Goal: Information Seeking & Learning: Learn about a topic

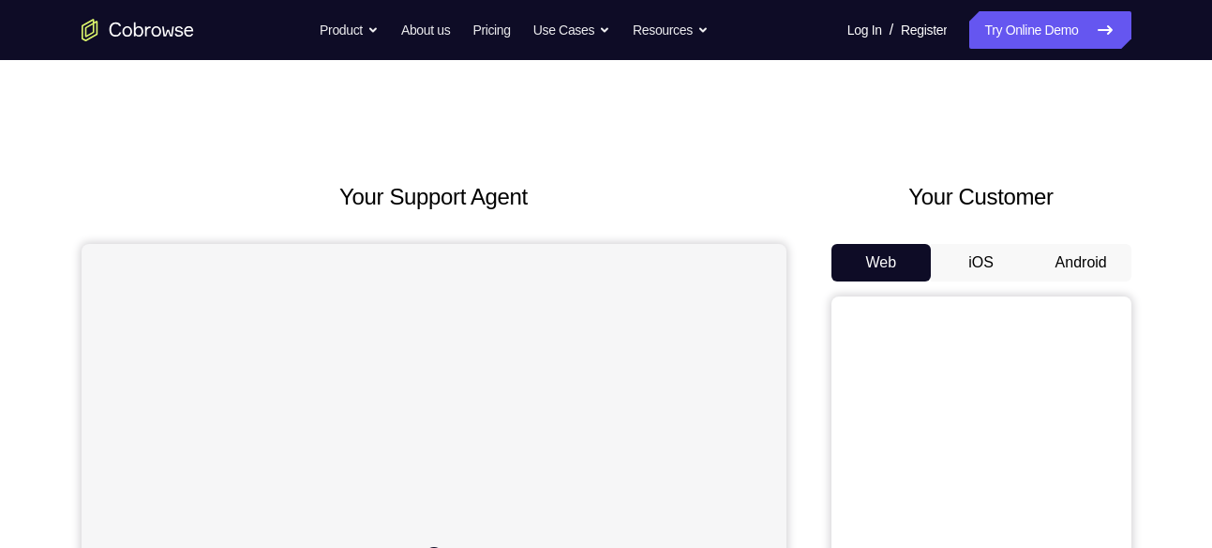
click at [1059, 257] on button "Android" at bounding box center [1082, 263] width 100 height 38
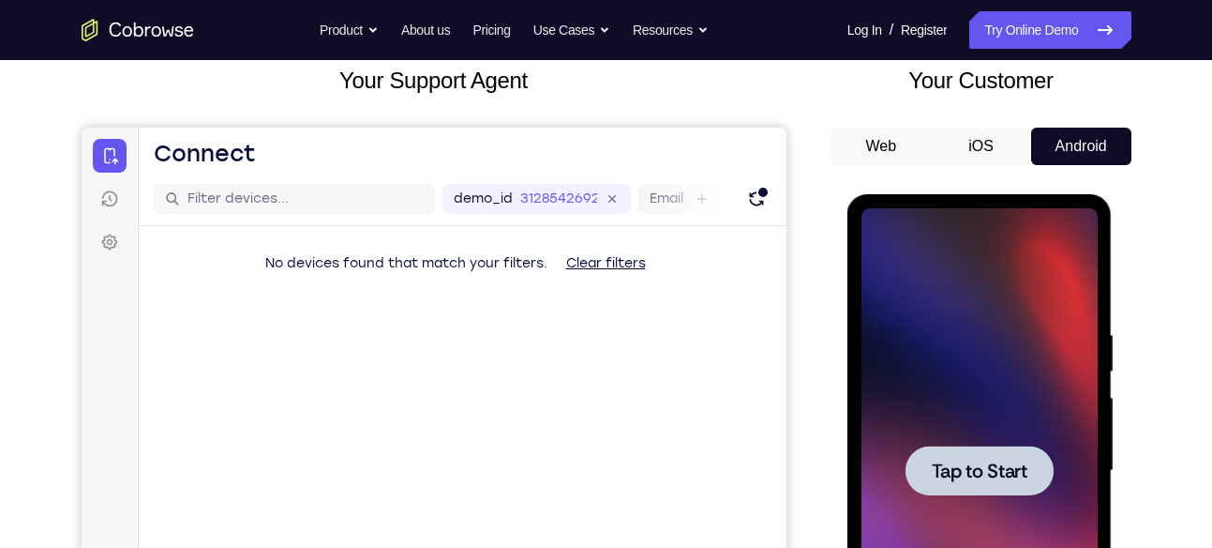
scroll to position [117, 0]
click at [976, 404] on div at bounding box center [980, 469] width 236 height 525
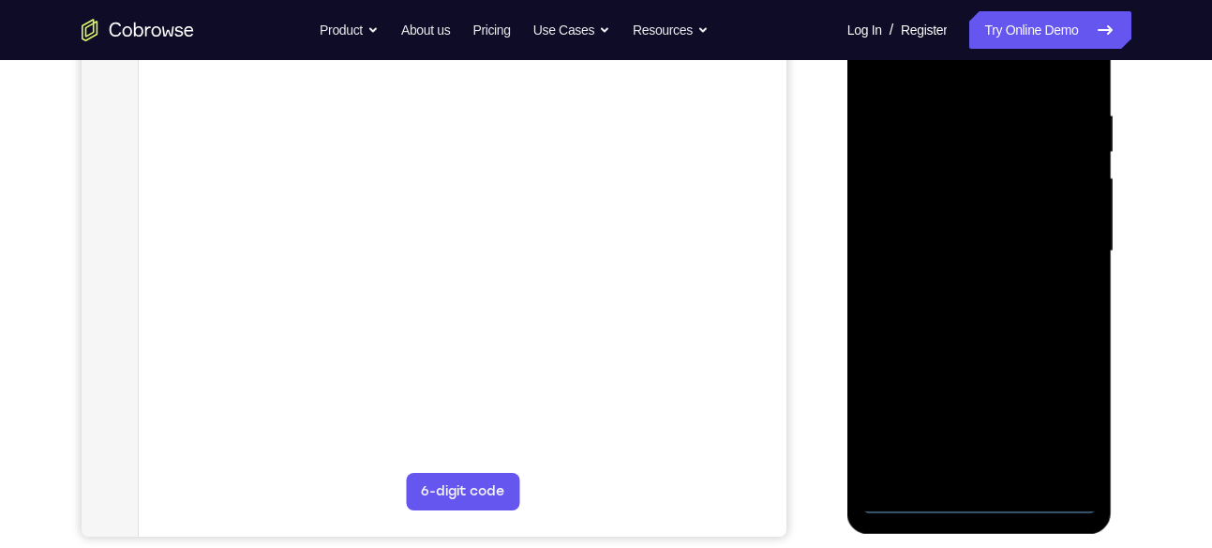
scroll to position [413, 0]
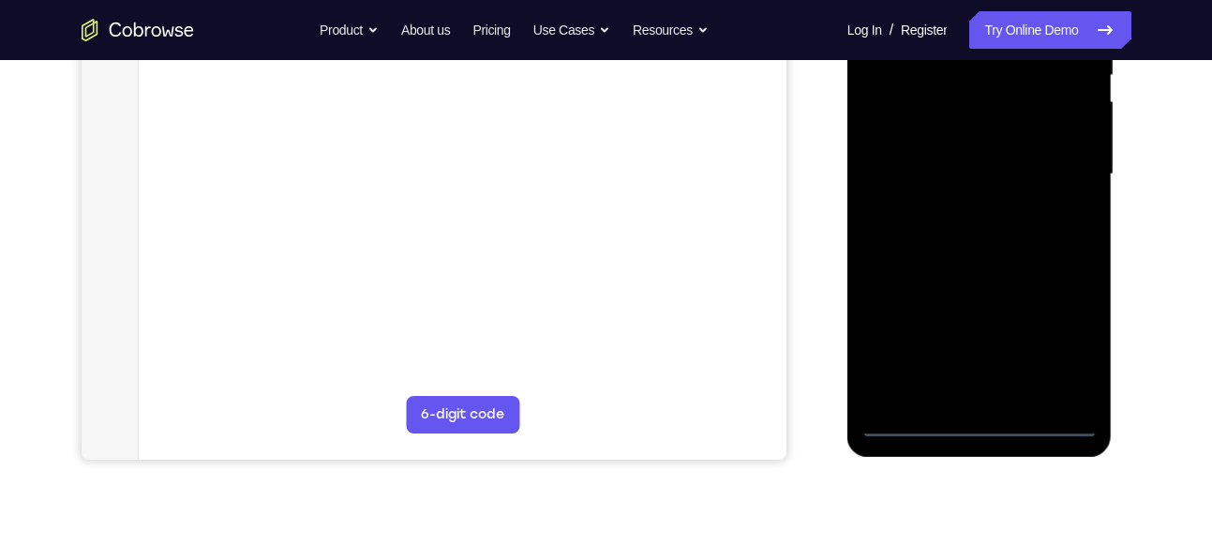
click at [983, 415] on div at bounding box center [980, 174] width 236 height 525
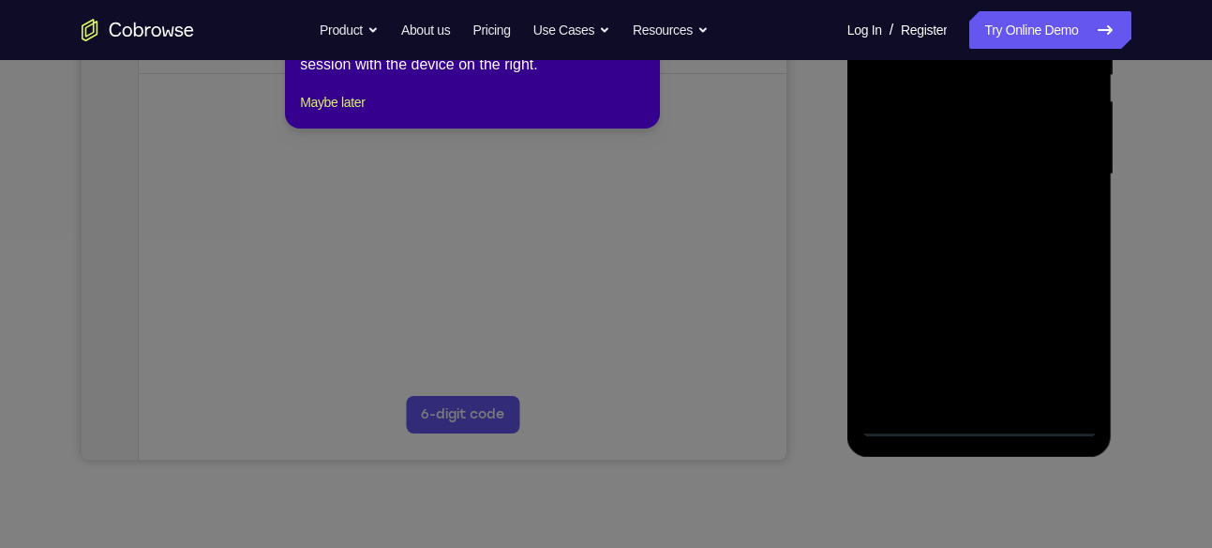
click at [983, 416] on icon at bounding box center [613, 247] width 1227 height 599
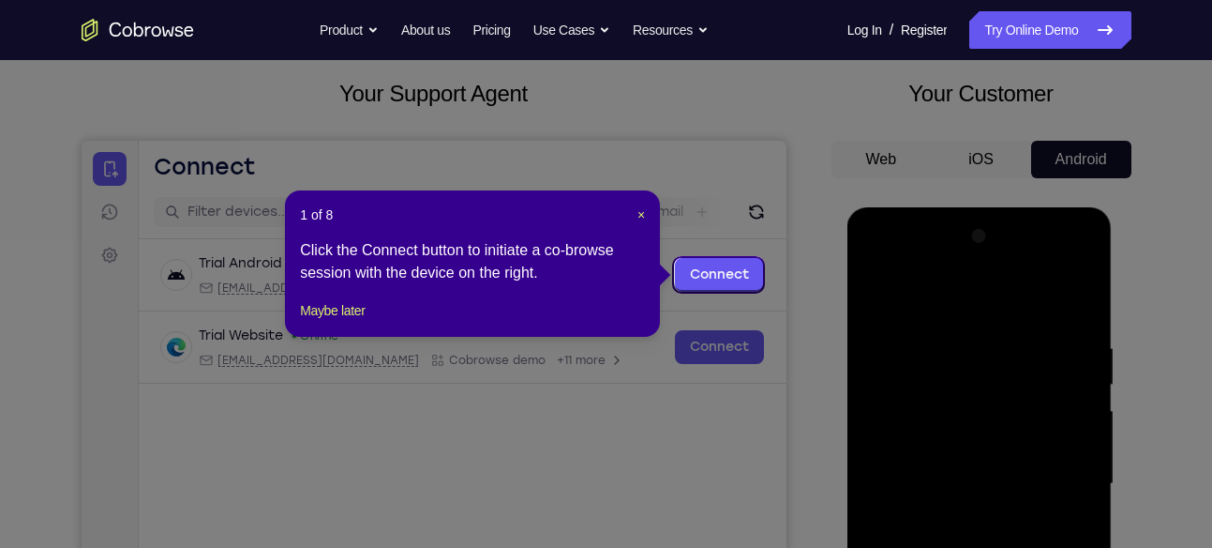
scroll to position [102, 0]
click at [640, 217] on span "×" at bounding box center [642, 215] width 8 height 15
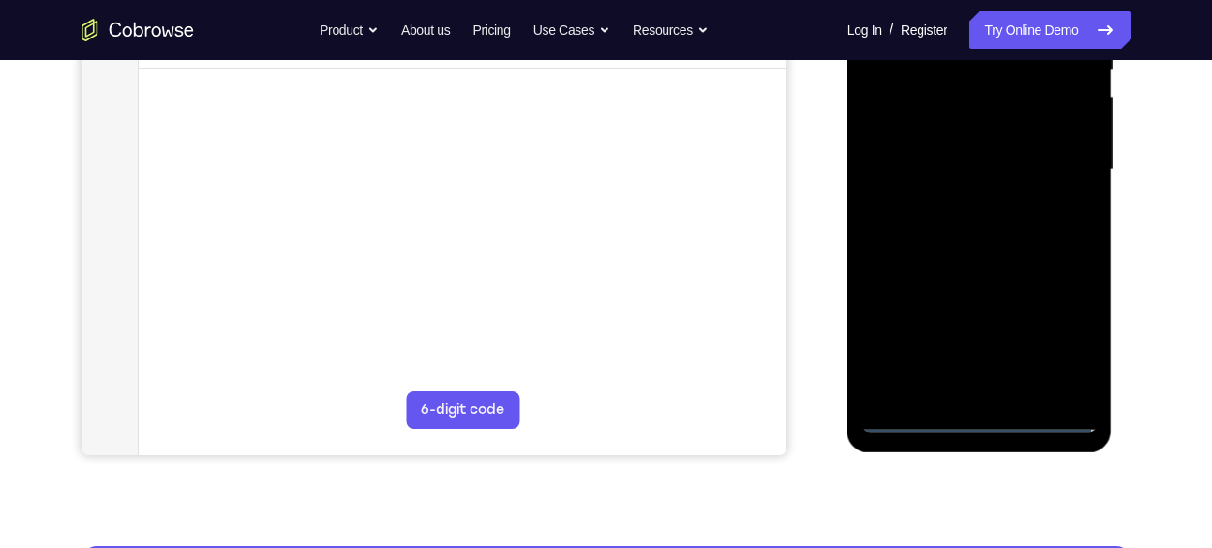
scroll to position [426, 0]
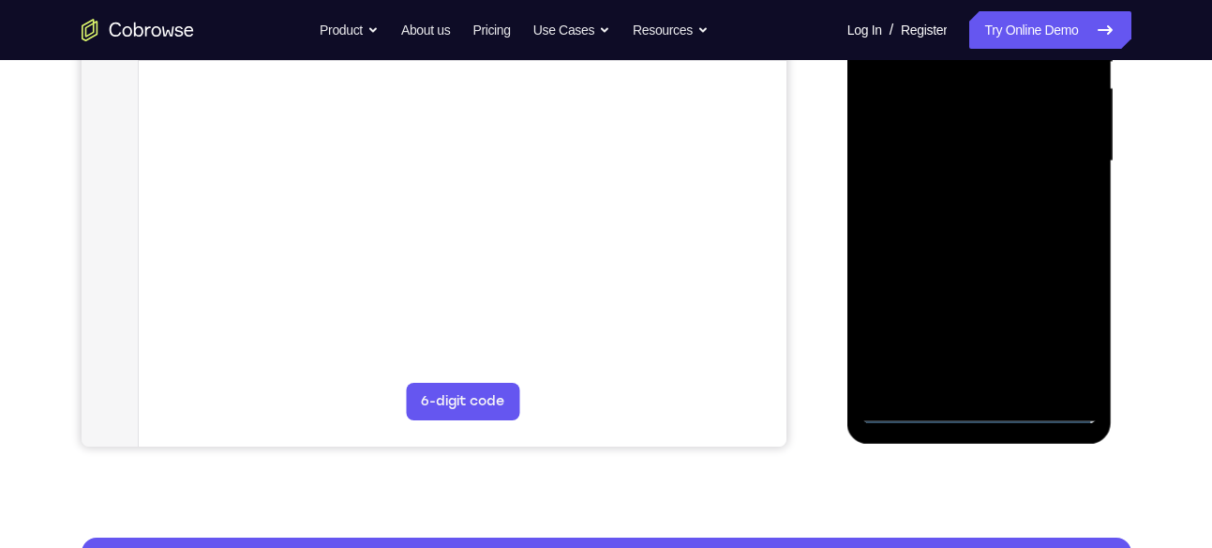
click at [988, 407] on div at bounding box center [980, 161] width 236 height 525
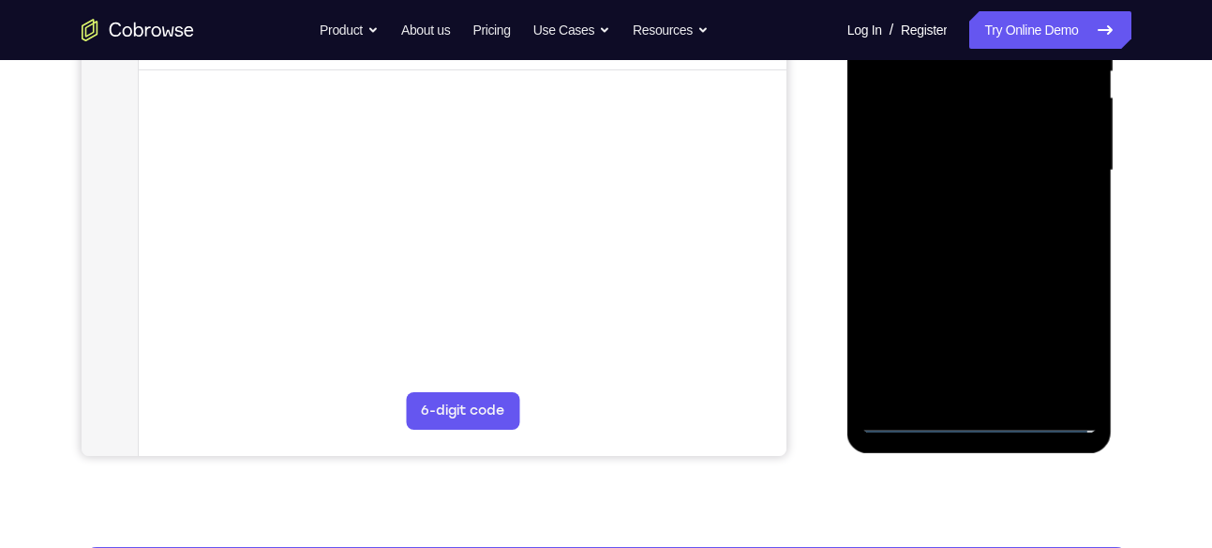
click at [980, 422] on div at bounding box center [980, 170] width 236 height 525
click at [1056, 327] on div at bounding box center [980, 170] width 236 height 525
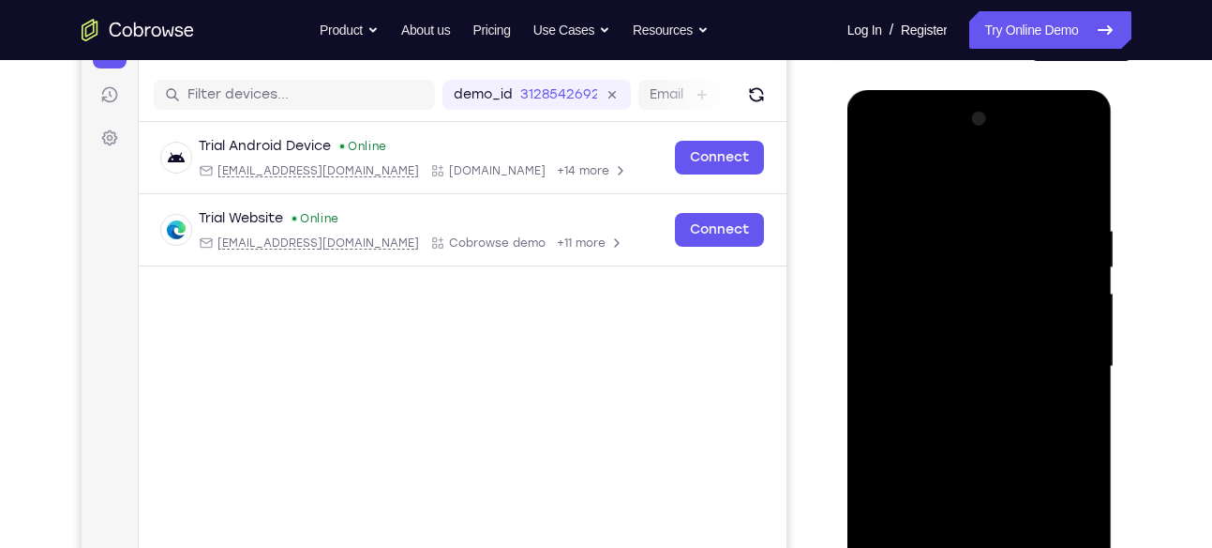
scroll to position [256, 0]
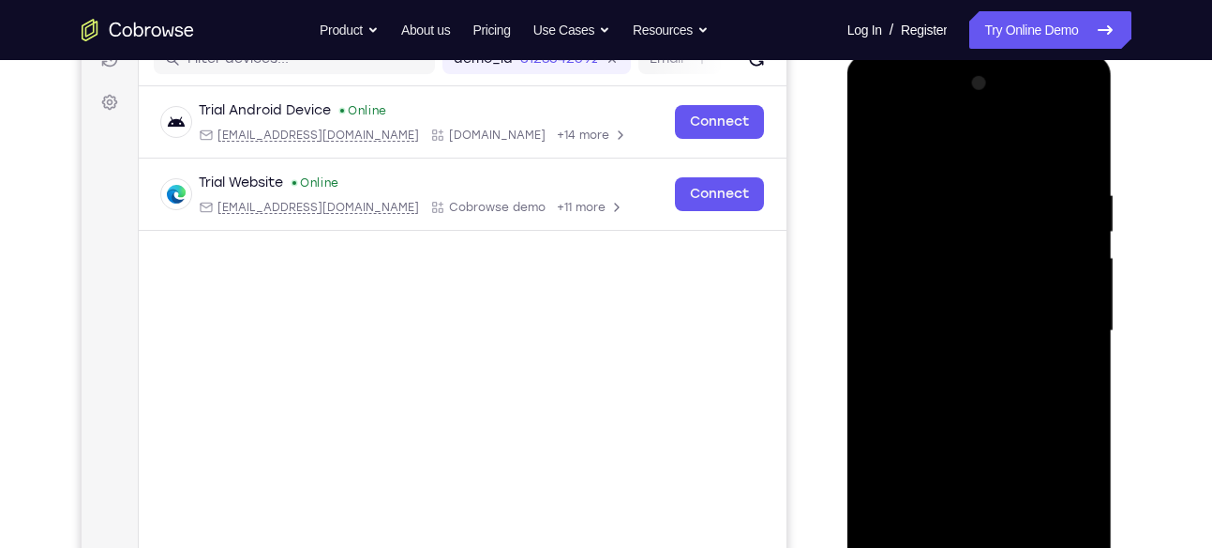
click at [965, 149] on div at bounding box center [980, 330] width 236 height 525
click at [1054, 312] on div at bounding box center [980, 330] width 236 height 525
click at [957, 364] on div at bounding box center [980, 330] width 236 height 525
click at [996, 318] on div at bounding box center [980, 330] width 236 height 525
click at [1002, 301] on div at bounding box center [980, 330] width 236 height 525
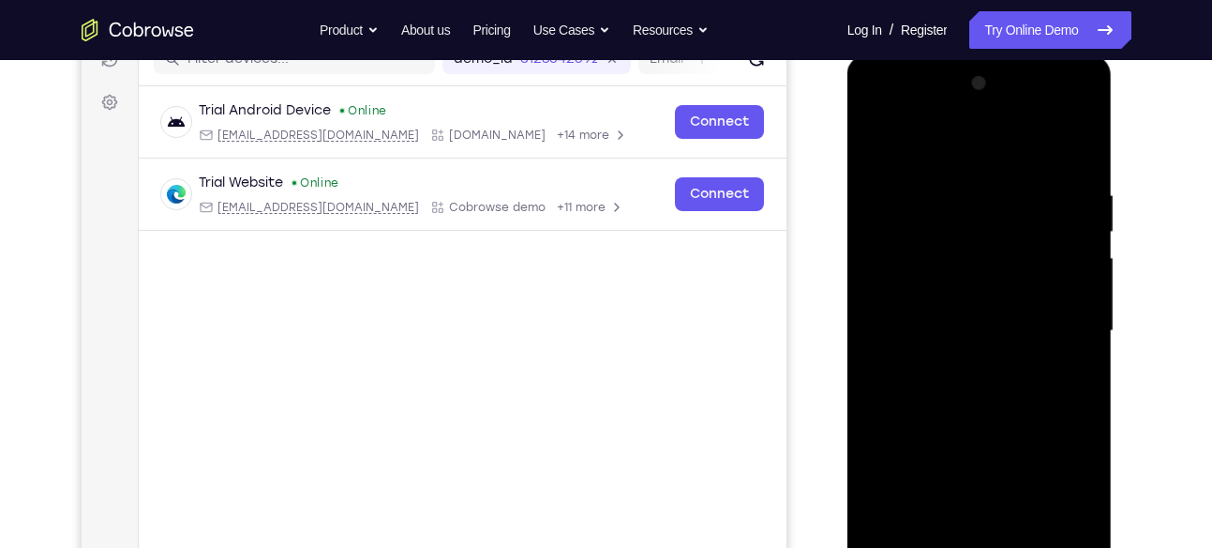
click at [959, 328] on div at bounding box center [980, 330] width 236 height 525
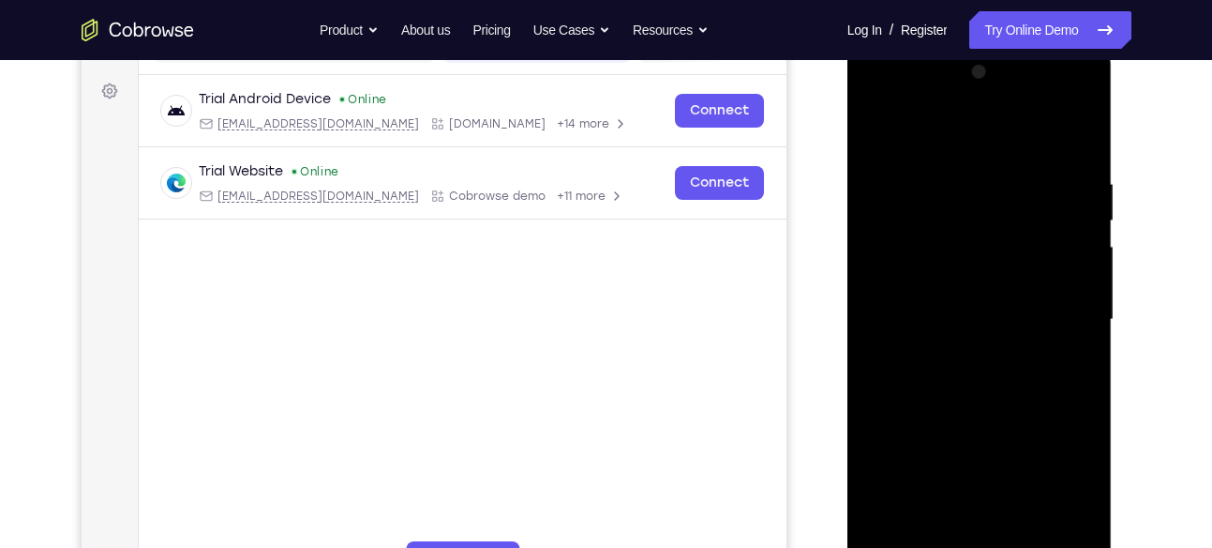
scroll to position [270, 0]
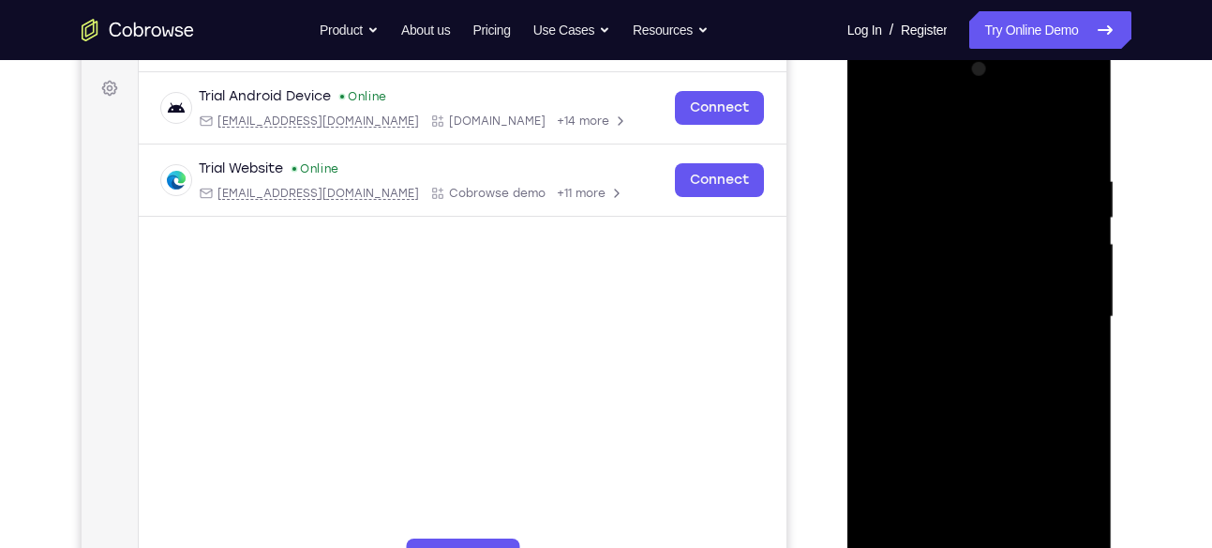
click at [942, 380] on div at bounding box center [980, 316] width 236 height 525
click at [1092, 149] on div at bounding box center [980, 316] width 236 height 525
click at [1082, 128] on div at bounding box center [980, 316] width 236 height 525
click at [998, 168] on div at bounding box center [980, 316] width 236 height 525
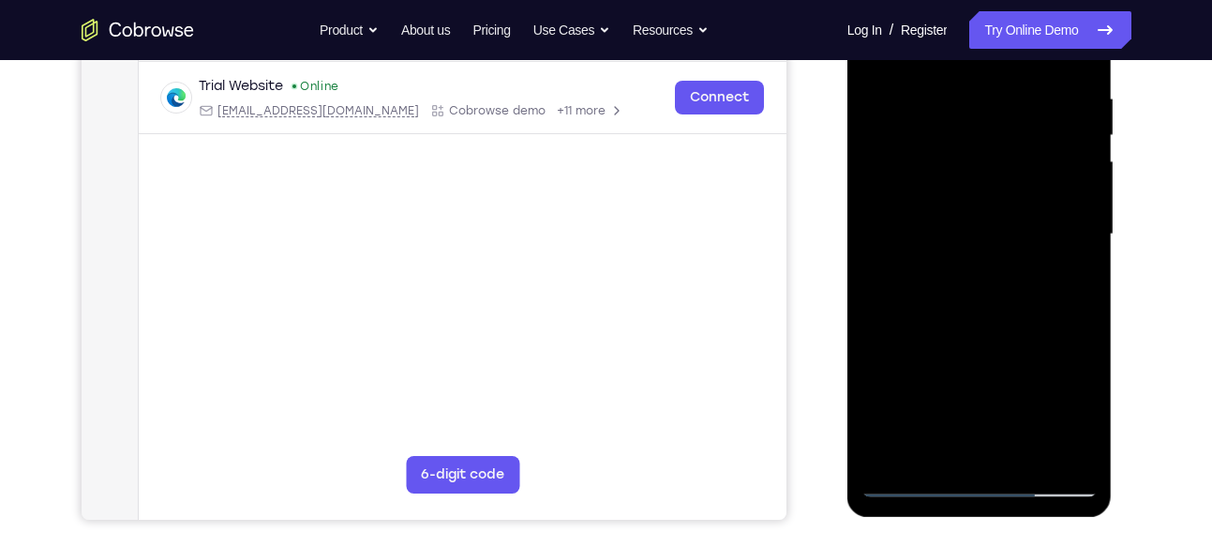
scroll to position [352, 0]
click at [897, 459] on div at bounding box center [980, 235] width 236 height 525
click at [1027, 454] on div at bounding box center [980, 235] width 236 height 525
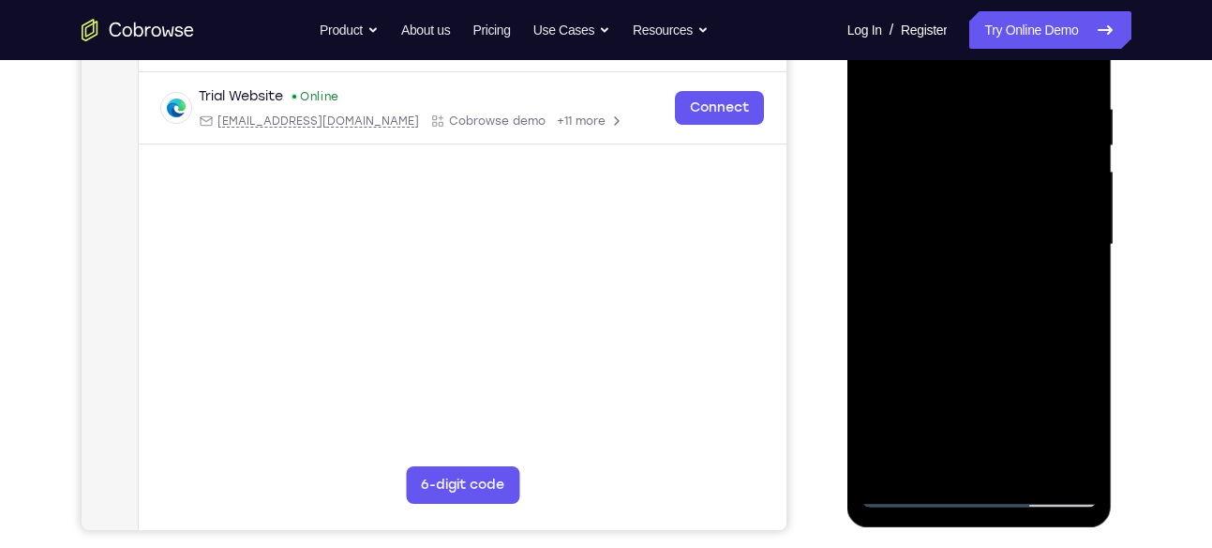
scroll to position [341, 0]
click at [1001, 352] on div at bounding box center [980, 245] width 236 height 525
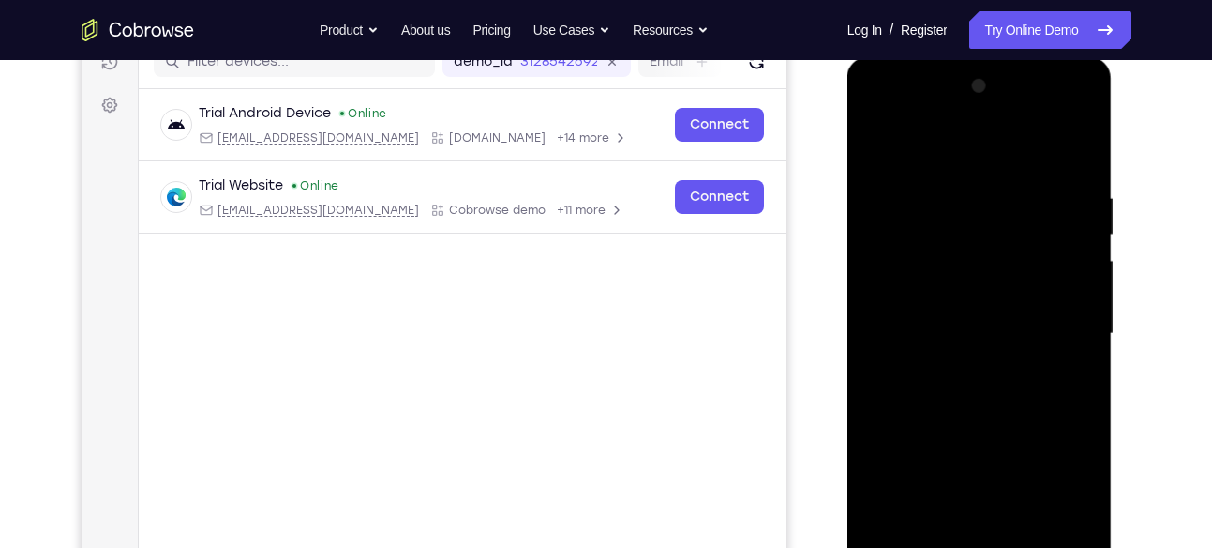
scroll to position [252, 0]
click at [878, 144] on div at bounding box center [980, 334] width 236 height 525
click at [1015, 178] on div at bounding box center [980, 334] width 236 height 525
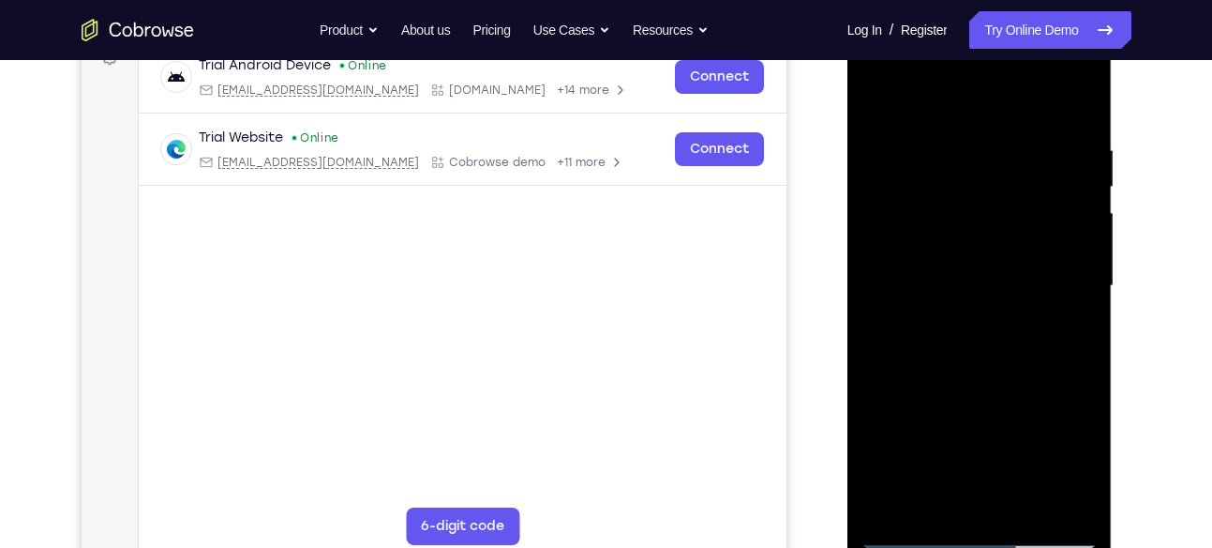
scroll to position [302, 0]
click at [1078, 102] on div at bounding box center [980, 285] width 236 height 525
drag, startPoint x: 1064, startPoint y: 145, endPoint x: 993, endPoint y: 147, distance: 71.3
click at [993, 147] on div at bounding box center [980, 285] width 236 height 525
drag, startPoint x: 1068, startPoint y: 148, endPoint x: 911, endPoint y: 123, distance: 158.6
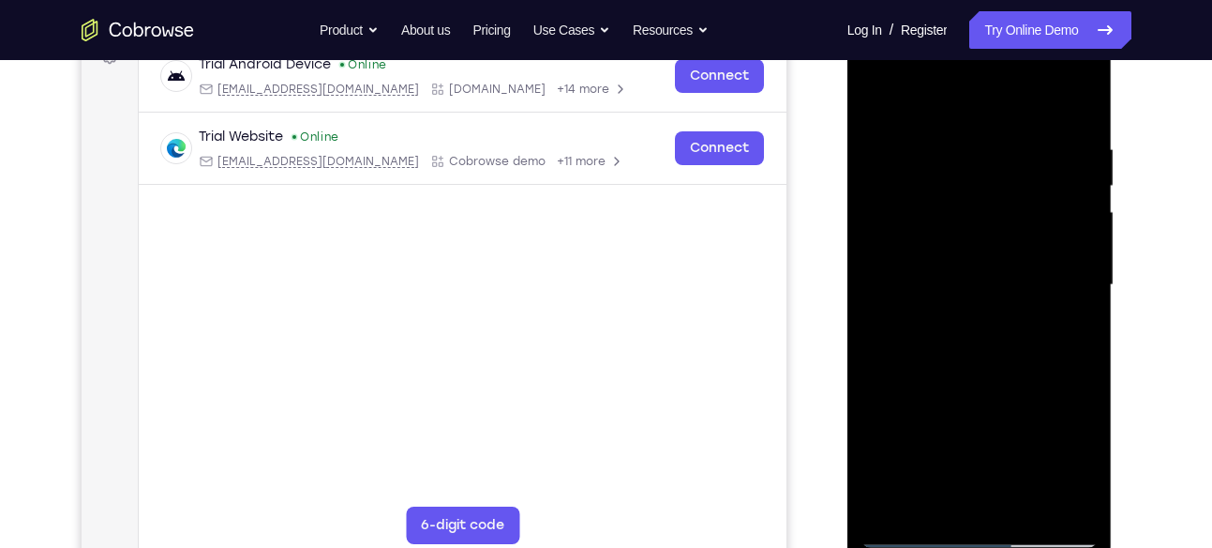
click at [911, 123] on div at bounding box center [980, 285] width 236 height 525
drag, startPoint x: 1069, startPoint y: 145, endPoint x: 924, endPoint y: 110, distance: 149.7
click at [924, 110] on div at bounding box center [980, 285] width 236 height 525
drag, startPoint x: 1081, startPoint y: 151, endPoint x: 898, endPoint y: 112, distance: 187.1
click at [898, 112] on div at bounding box center [980, 285] width 236 height 525
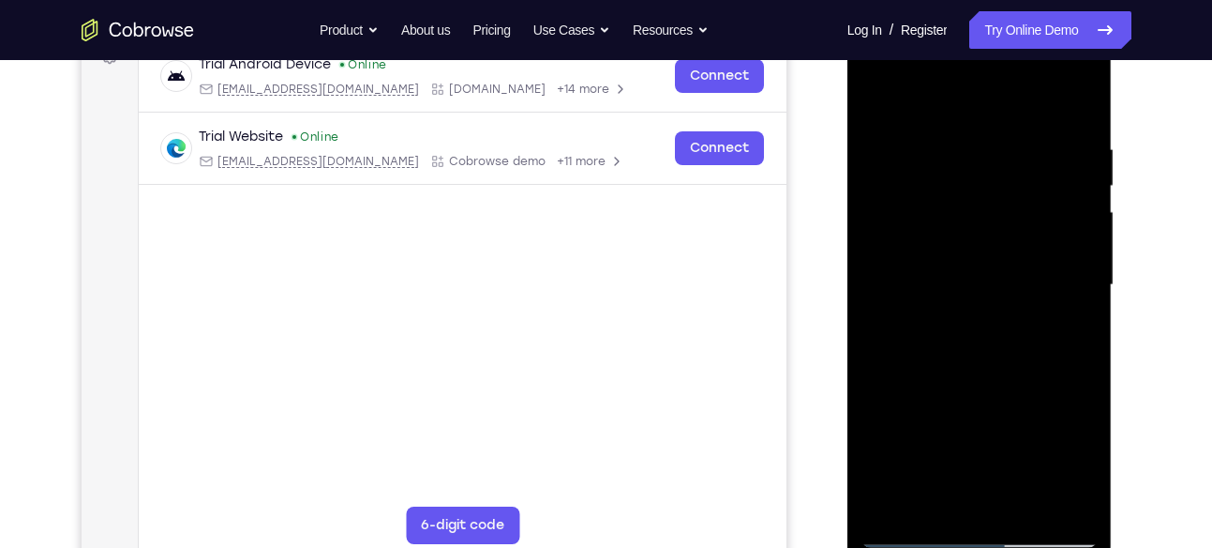
drag, startPoint x: 1059, startPoint y: 152, endPoint x: 906, endPoint y: 140, distance: 153.3
click at [909, 141] on div at bounding box center [980, 285] width 236 height 525
drag, startPoint x: 1061, startPoint y: 161, endPoint x: 891, endPoint y: 144, distance: 170.6
click at [891, 144] on div at bounding box center [980, 285] width 236 height 525
click at [1089, 139] on div at bounding box center [980, 285] width 236 height 525
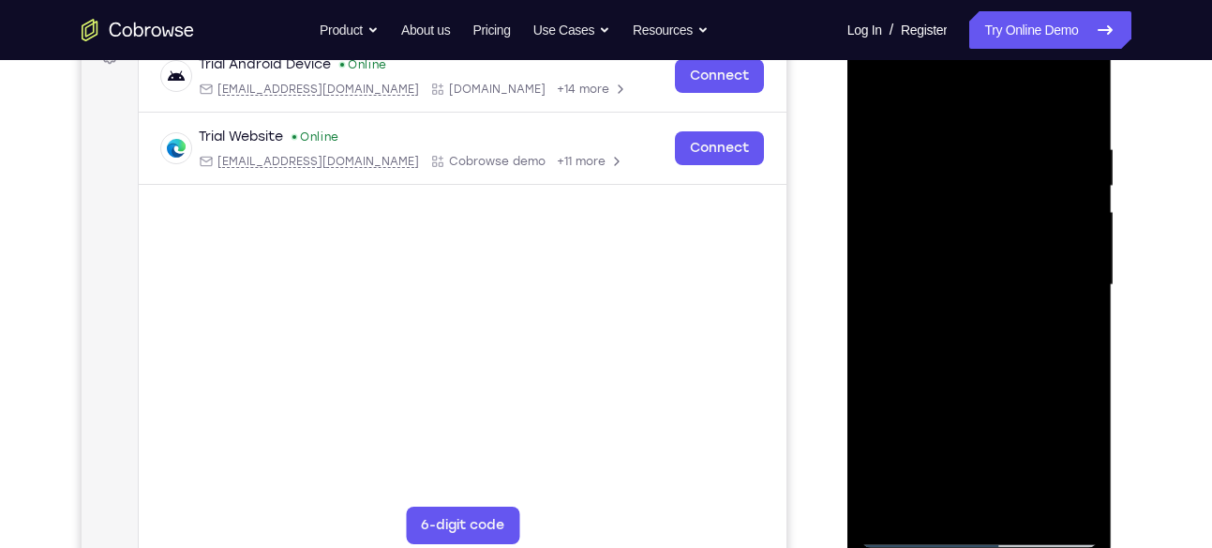
click at [1082, 102] on div at bounding box center [980, 285] width 236 height 525
drag, startPoint x: 1071, startPoint y: 132, endPoint x: 945, endPoint y: 133, distance: 125.7
click at [945, 133] on div at bounding box center [980, 285] width 236 height 525
drag, startPoint x: 1062, startPoint y: 141, endPoint x: 898, endPoint y: 126, distance: 163.9
click at [917, 123] on div at bounding box center [980, 285] width 236 height 525
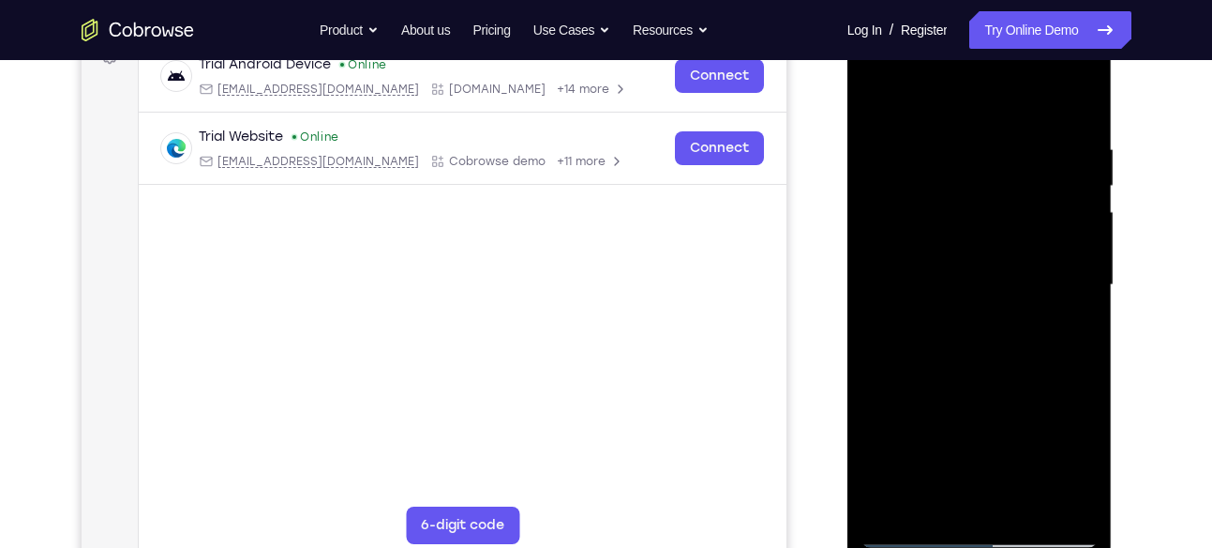
drag, startPoint x: 1041, startPoint y: 141, endPoint x: 875, endPoint y: 122, distance: 167.0
click at [875, 122] on div at bounding box center [980, 285] width 236 height 525
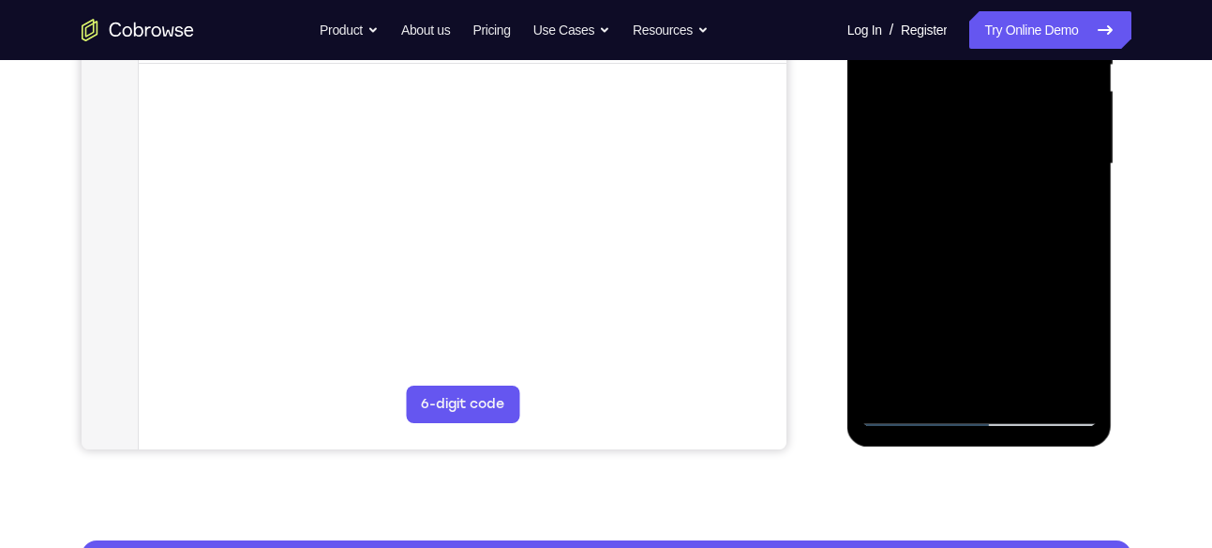
scroll to position [424, 0]
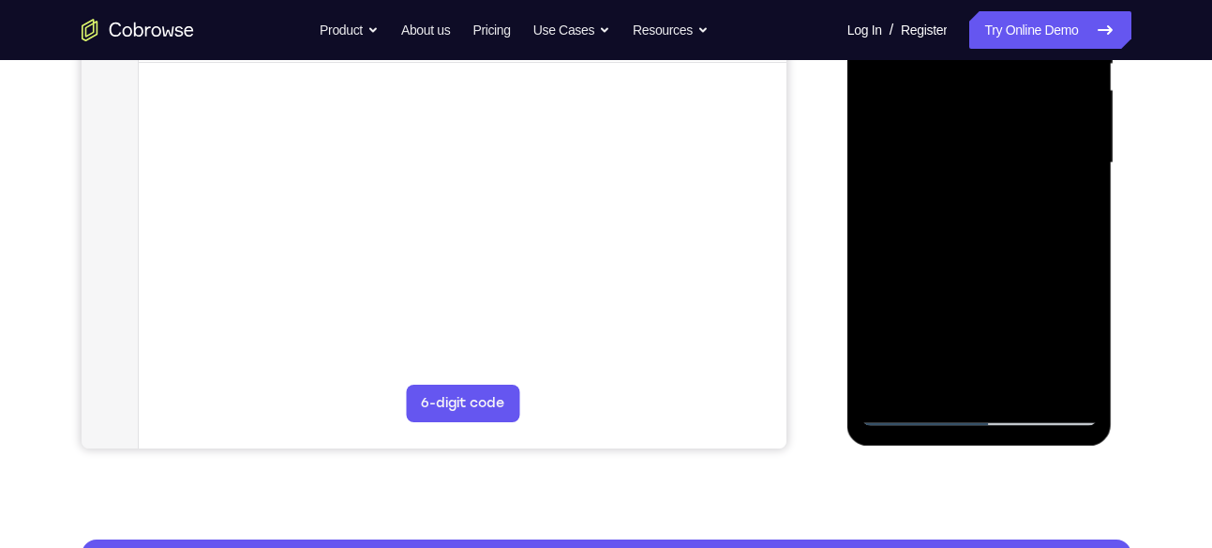
click at [1031, 382] on div at bounding box center [980, 163] width 236 height 525
click at [901, 423] on div at bounding box center [980, 163] width 236 height 525
click at [943, 377] on div at bounding box center [980, 163] width 236 height 525
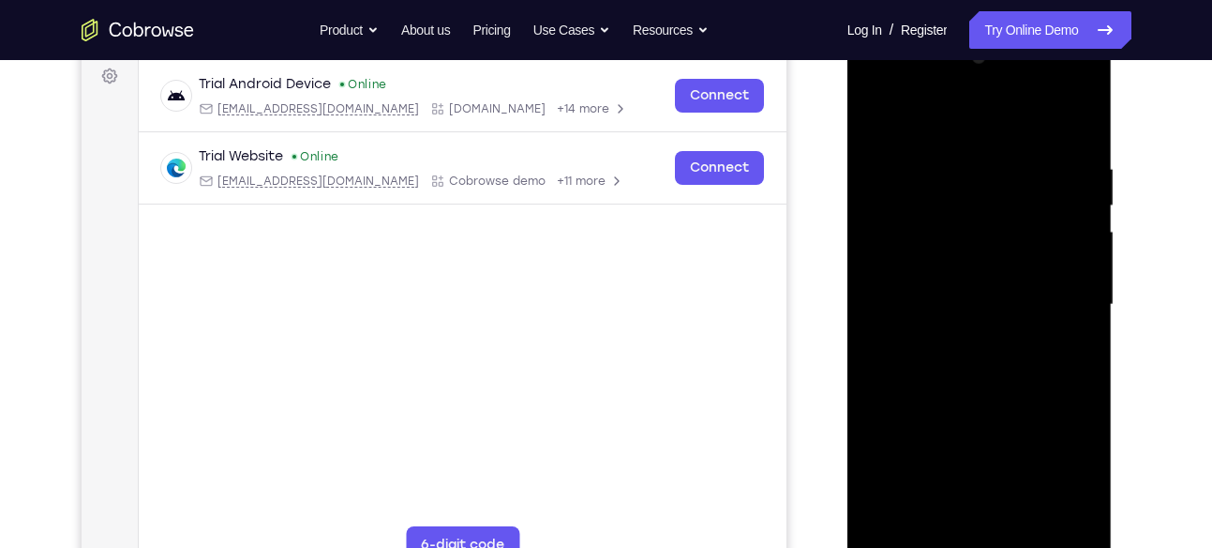
scroll to position [279, 0]
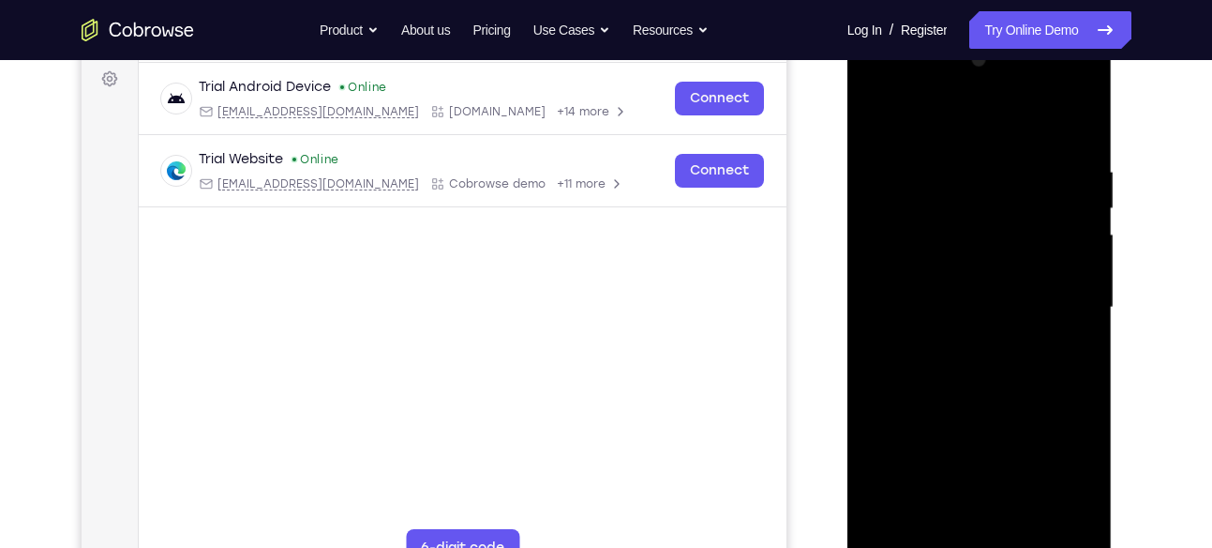
click at [988, 122] on div at bounding box center [980, 307] width 236 height 525
click at [1081, 174] on div at bounding box center [980, 307] width 236 height 525
click at [975, 173] on div at bounding box center [980, 307] width 236 height 525
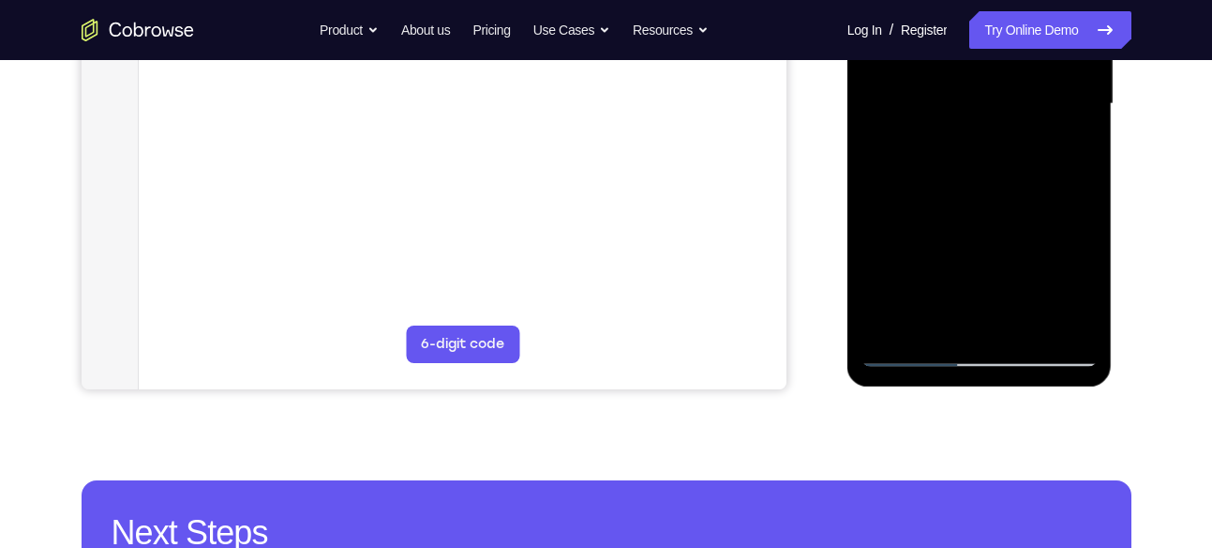
scroll to position [480, 0]
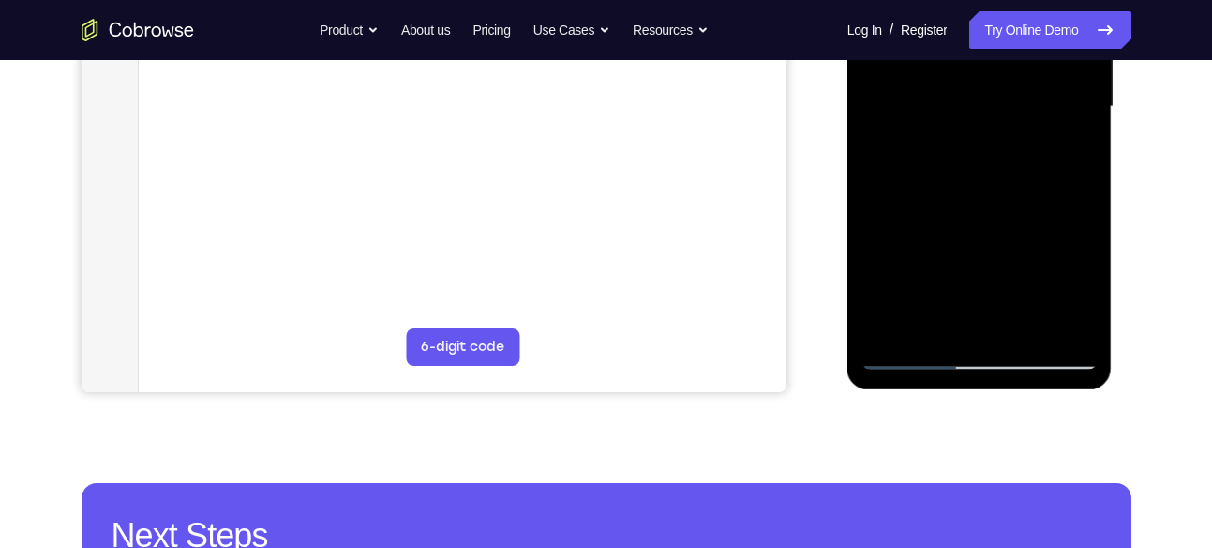
drag, startPoint x: 976, startPoint y: 218, endPoint x: 978, endPoint y: 152, distance: 65.7
click at [978, 152] on div at bounding box center [980, 106] width 236 height 525
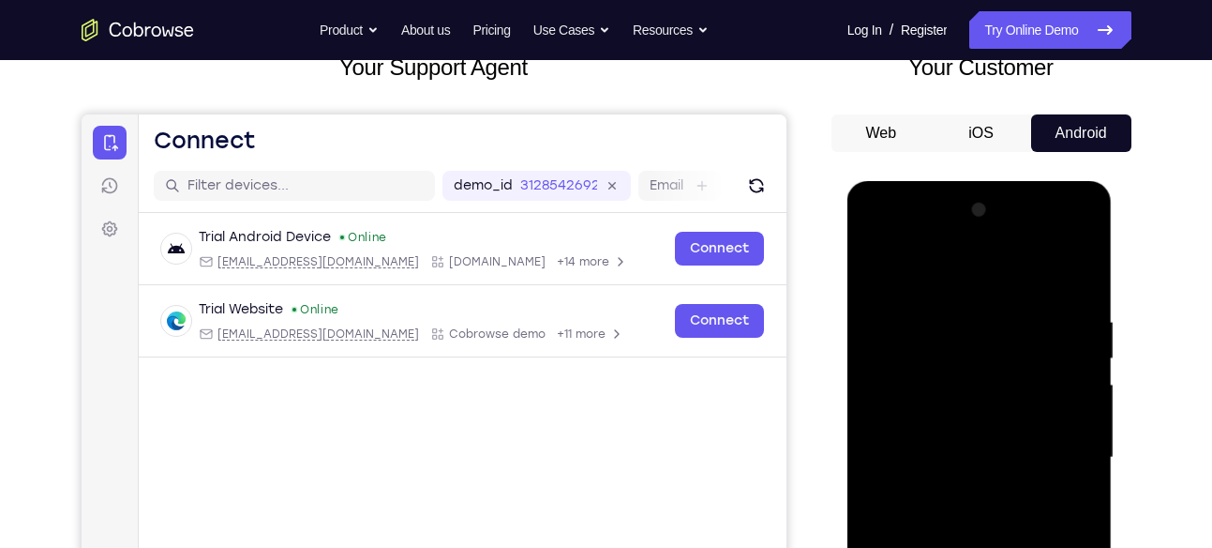
scroll to position [91, 0]
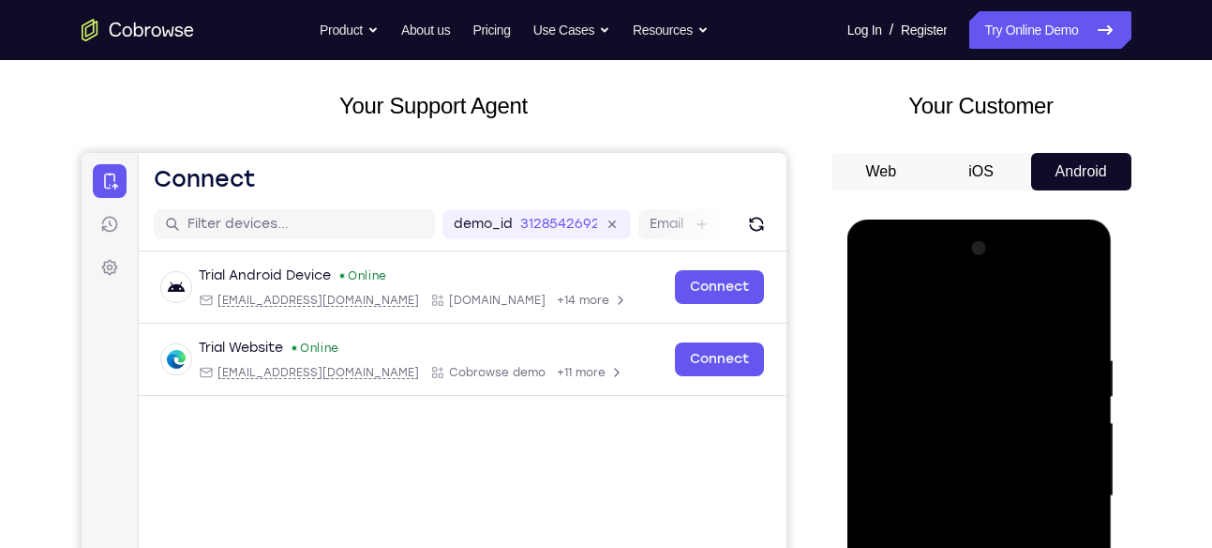
drag, startPoint x: 1040, startPoint y: 343, endPoint x: 1040, endPoint y: 364, distance: 20.6
click at [1040, 364] on div at bounding box center [980, 495] width 236 height 525
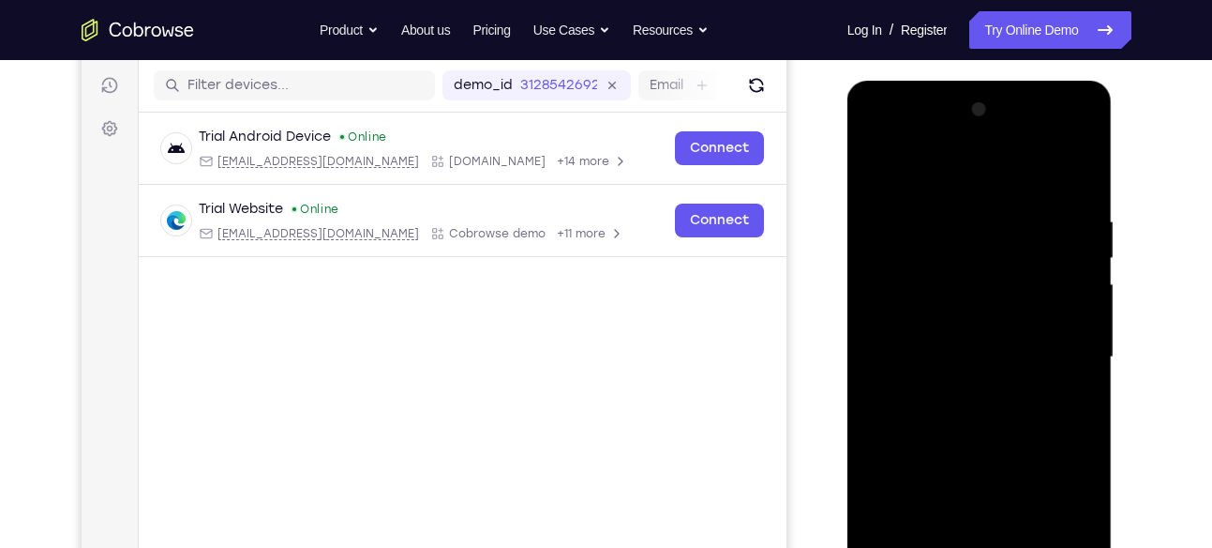
scroll to position [223, 0]
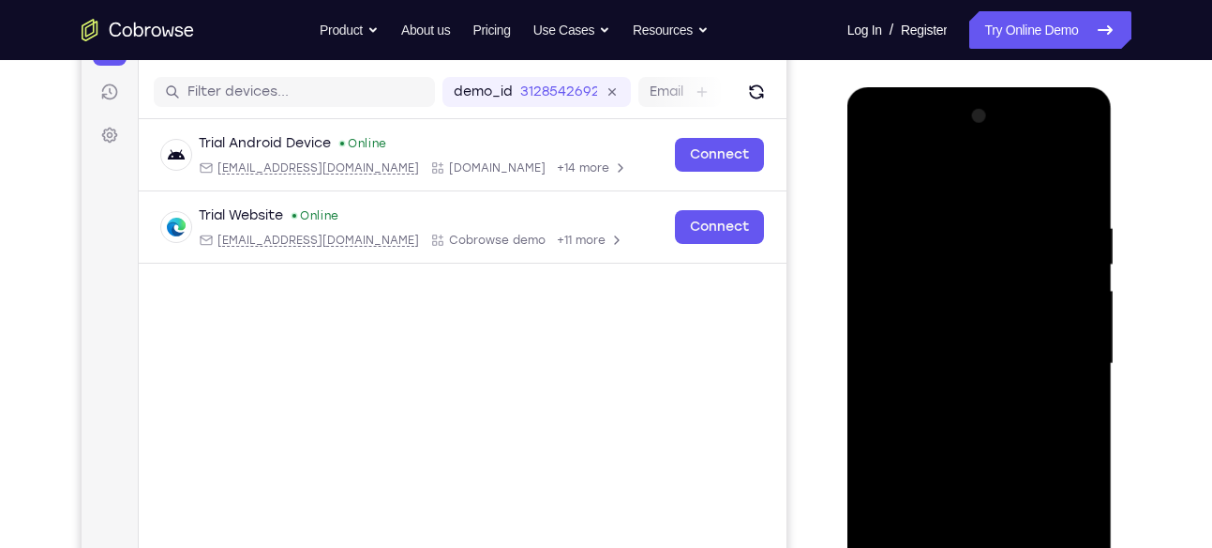
drag, startPoint x: 1053, startPoint y: 231, endPoint x: 1037, endPoint y: 312, distance: 83.1
click at [1037, 312] on div at bounding box center [980, 363] width 236 height 525
click at [1042, 200] on div at bounding box center [980, 363] width 236 height 525
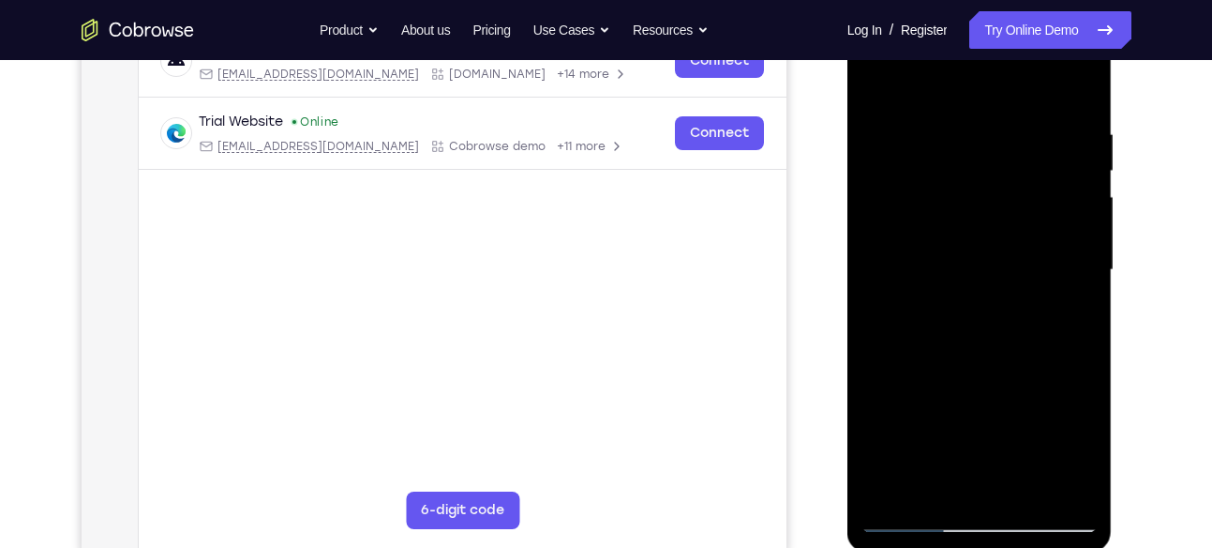
scroll to position [316, 0]
drag, startPoint x: 918, startPoint y: 152, endPoint x: 892, endPoint y: 276, distance: 126.5
click at [892, 276] on div at bounding box center [980, 270] width 236 height 525
drag, startPoint x: 885, startPoint y: 189, endPoint x: 883, endPoint y: 339, distance: 149.1
click at [883, 339] on div at bounding box center [980, 270] width 236 height 525
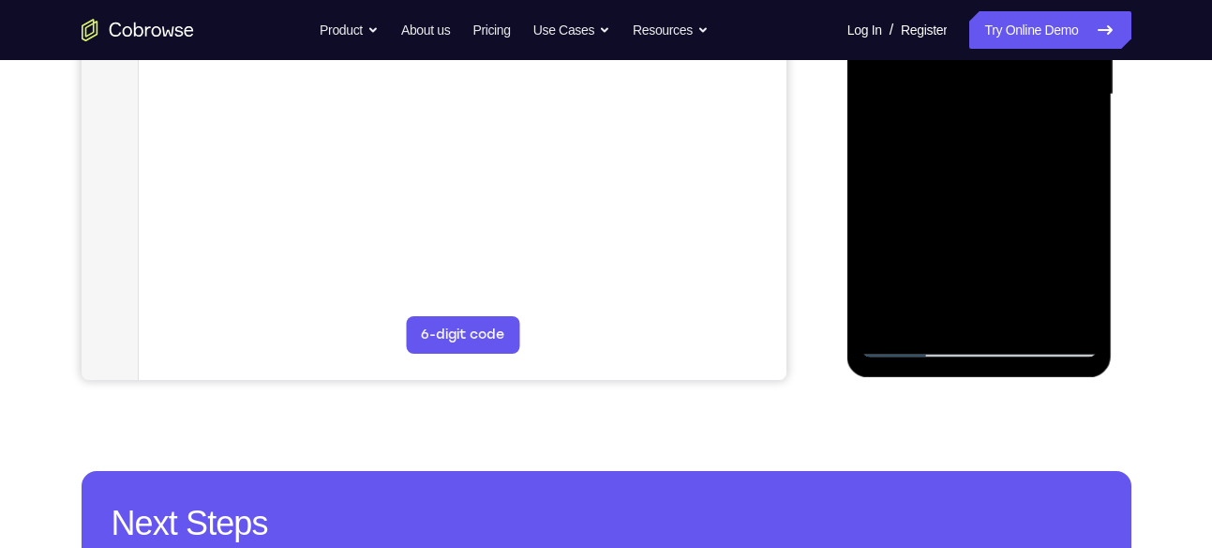
scroll to position [490, 0]
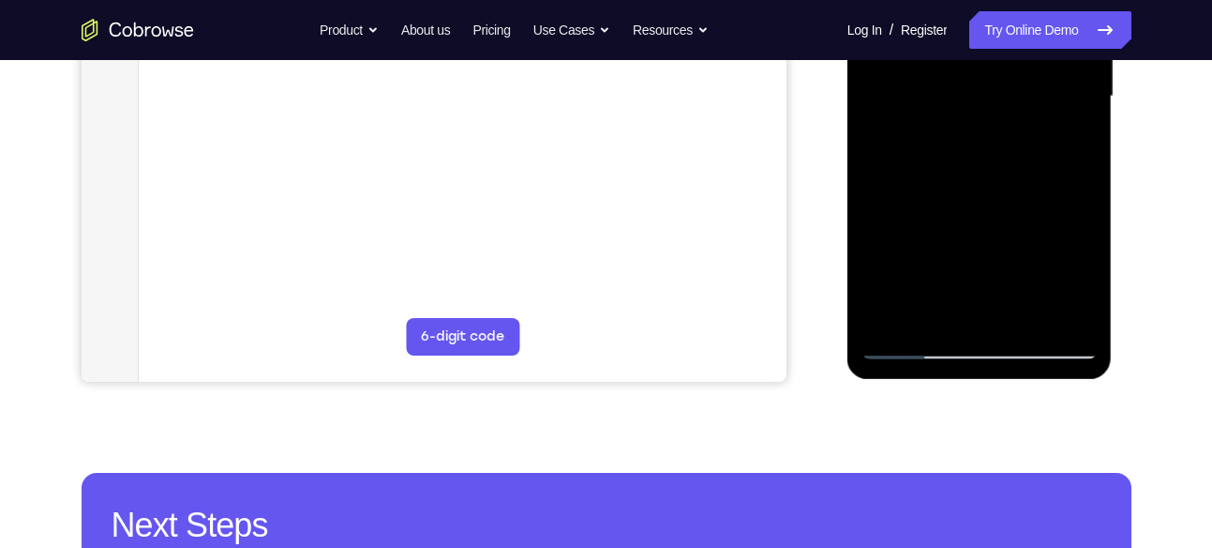
click at [1069, 146] on div at bounding box center [980, 96] width 236 height 525
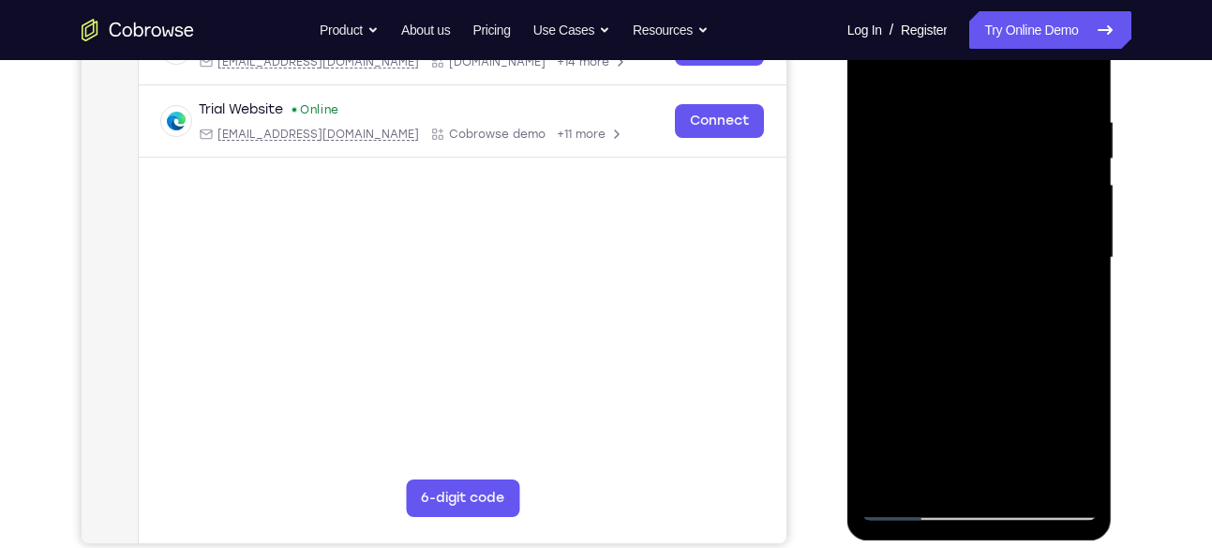
scroll to position [331, 0]
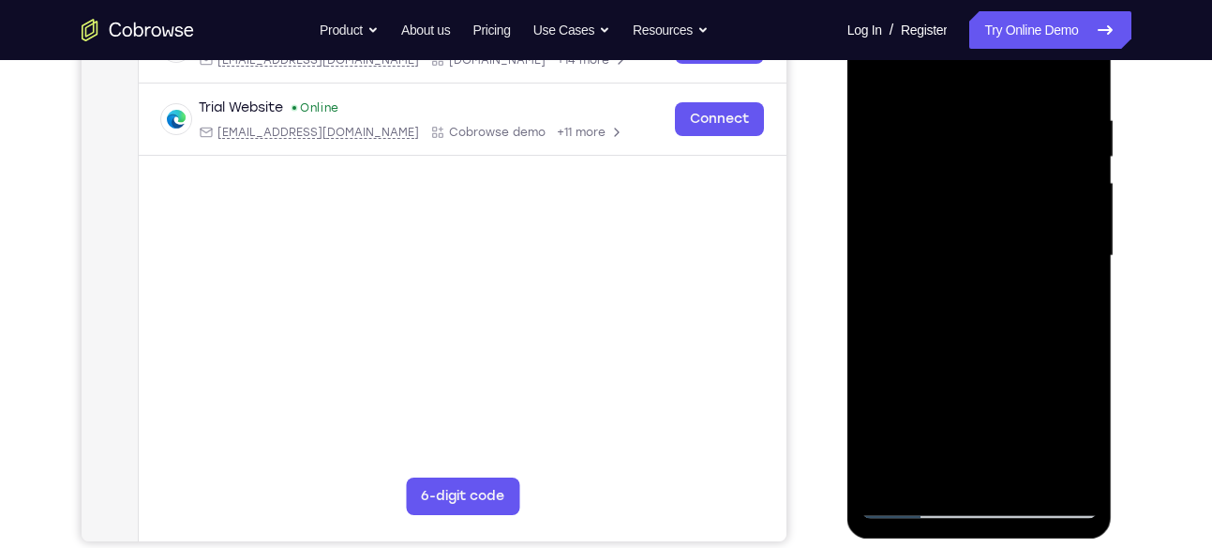
drag, startPoint x: 997, startPoint y: 154, endPoint x: 992, endPoint y: 233, distance: 78.9
click at [992, 233] on div at bounding box center [980, 255] width 236 height 525
drag, startPoint x: 1016, startPoint y: 165, endPoint x: 1003, endPoint y: 249, distance: 85.3
click at [1003, 249] on div at bounding box center [980, 255] width 236 height 525
drag, startPoint x: 1017, startPoint y: 133, endPoint x: 1016, endPoint y: 217, distance: 83.5
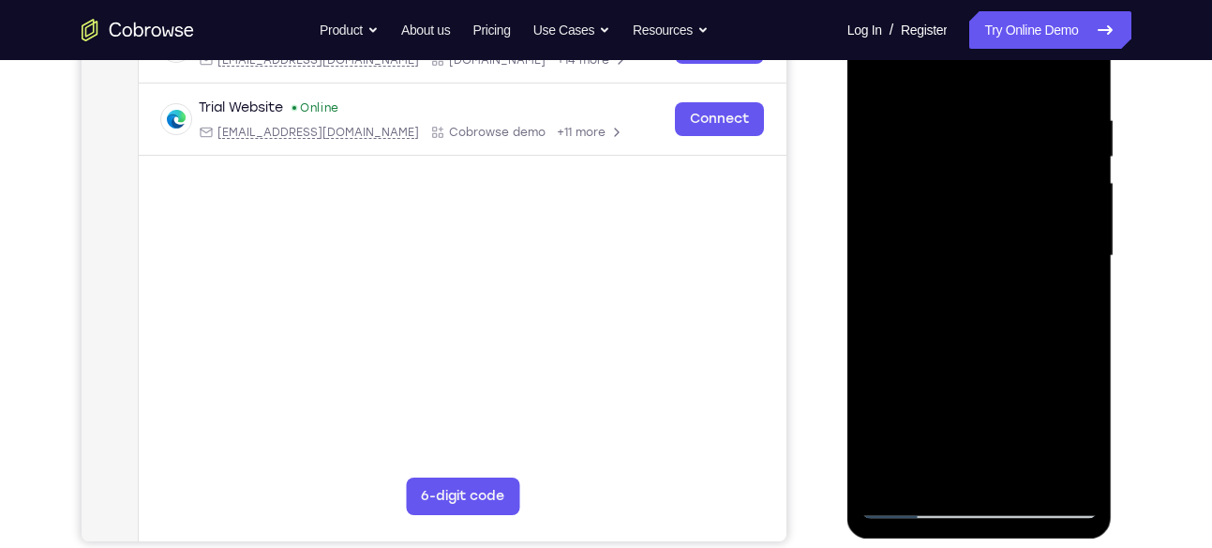
click at [1016, 217] on div at bounding box center [980, 255] width 236 height 525
drag, startPoint x: 1028, startPoint y: 153, endPoint x: 1021, endPoint y: 223, distance: 70.6
click at [1021, 223] on div at bounding box center [980, 255] width 236 height 525
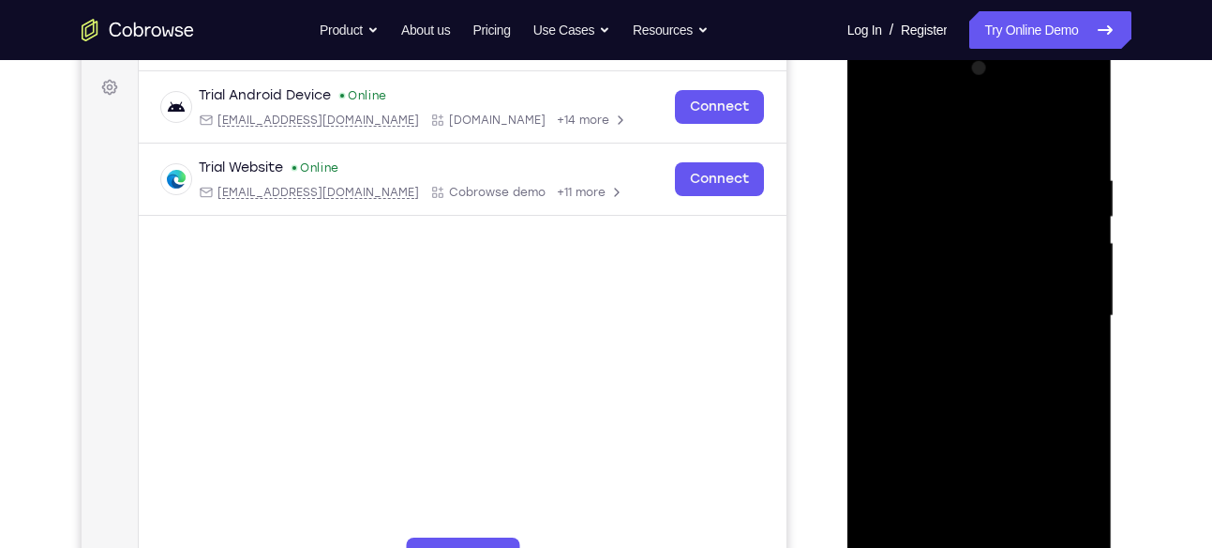
scroll to position [268, 0]
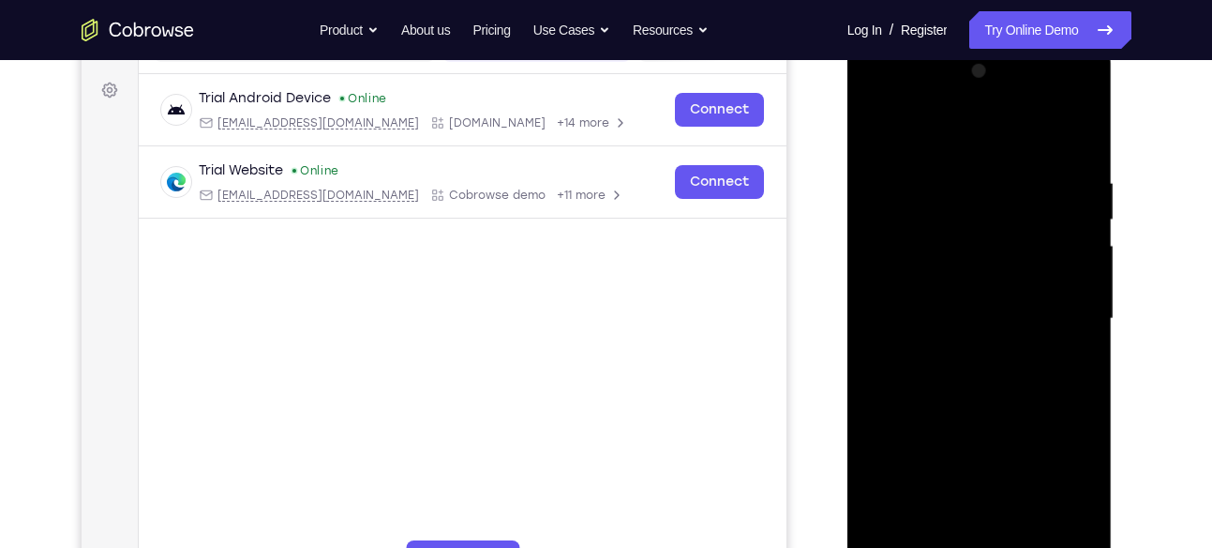
drag, startPoint x: 1021, startPoint y: 177, endPoint x: 1023, endPoint y: 217, distance: 39.4
click at [1023, 217] on div at bounding box center [980, 318] width 236 height 525
click at [1038, 188] on div at bounding box center [980, 318] width 236 height 525
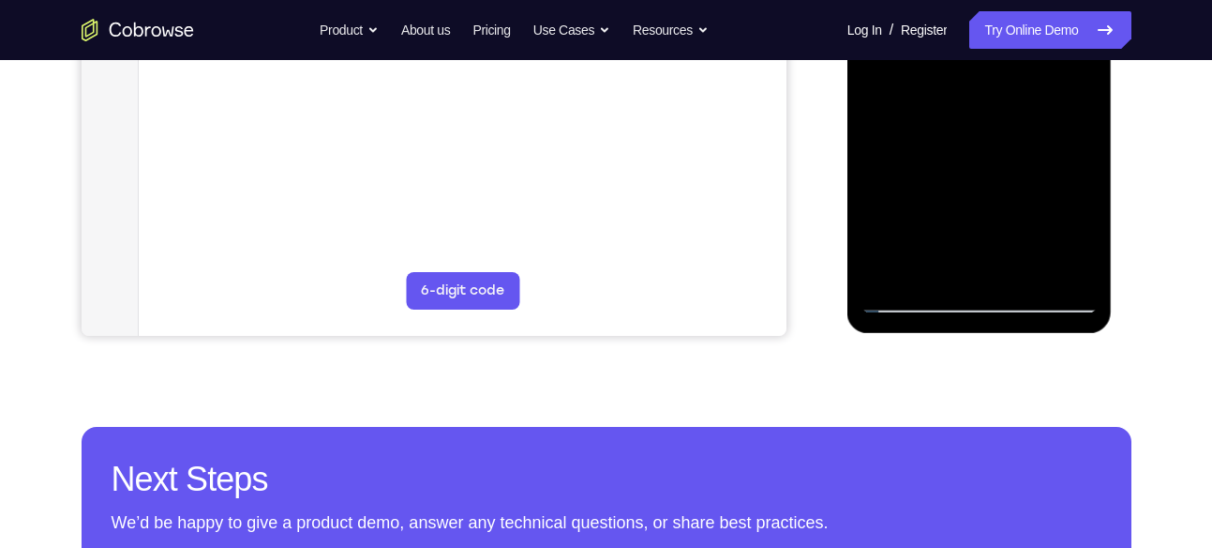
scroll to position [538, 0]
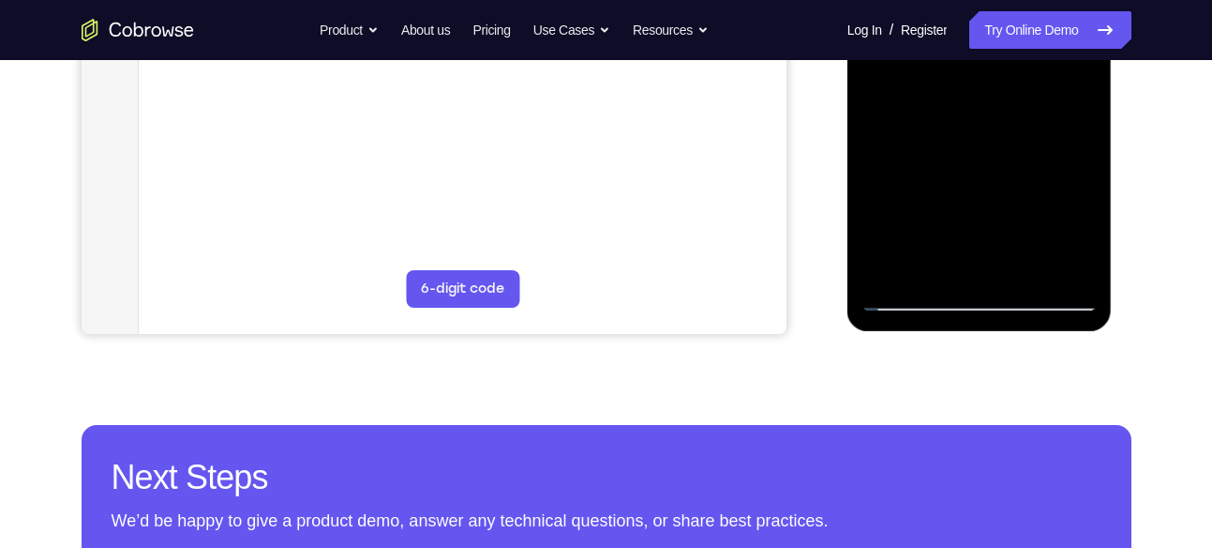
click at [912, 305] on div at bounding box center [980, 48] width 236 height 525
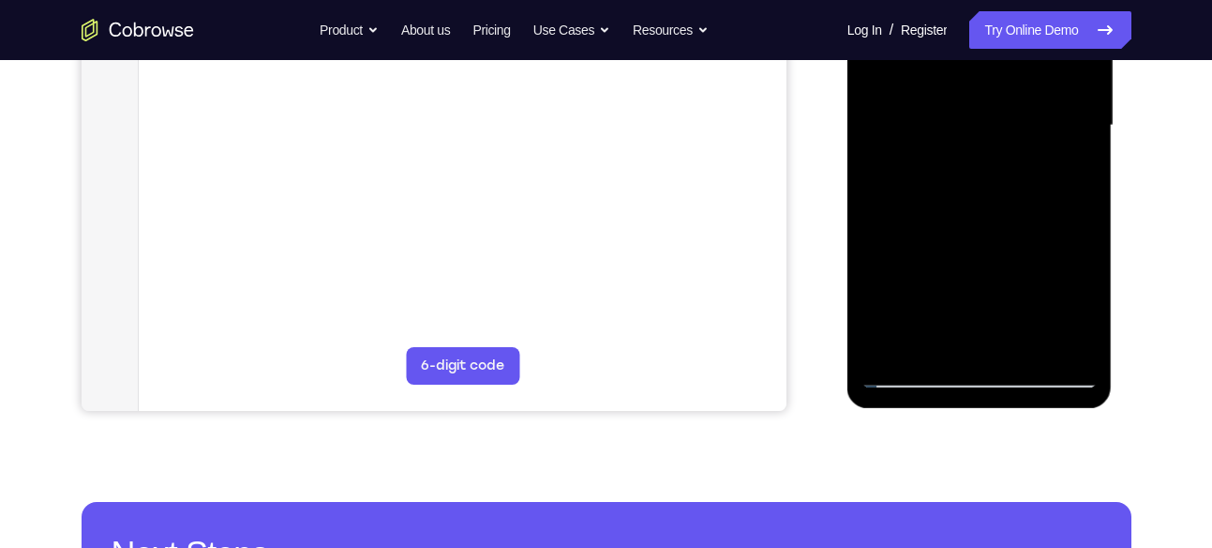
scroll to position [460, 0]
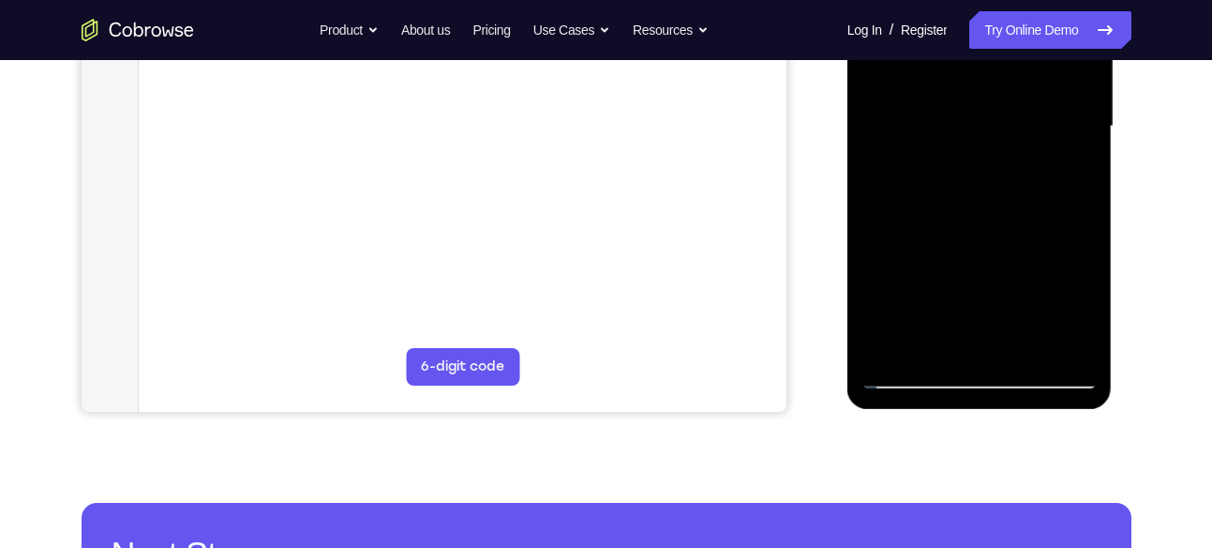
click at [1028, 218] on div at bounding box center [980, 126] width 236 height 525
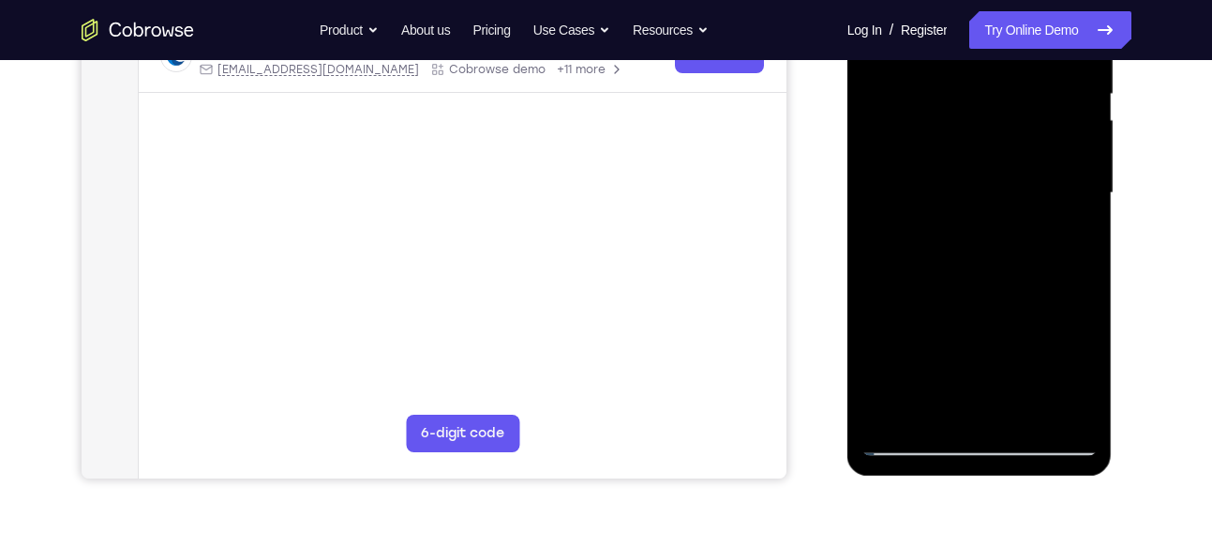
scroll to position [379, 0]
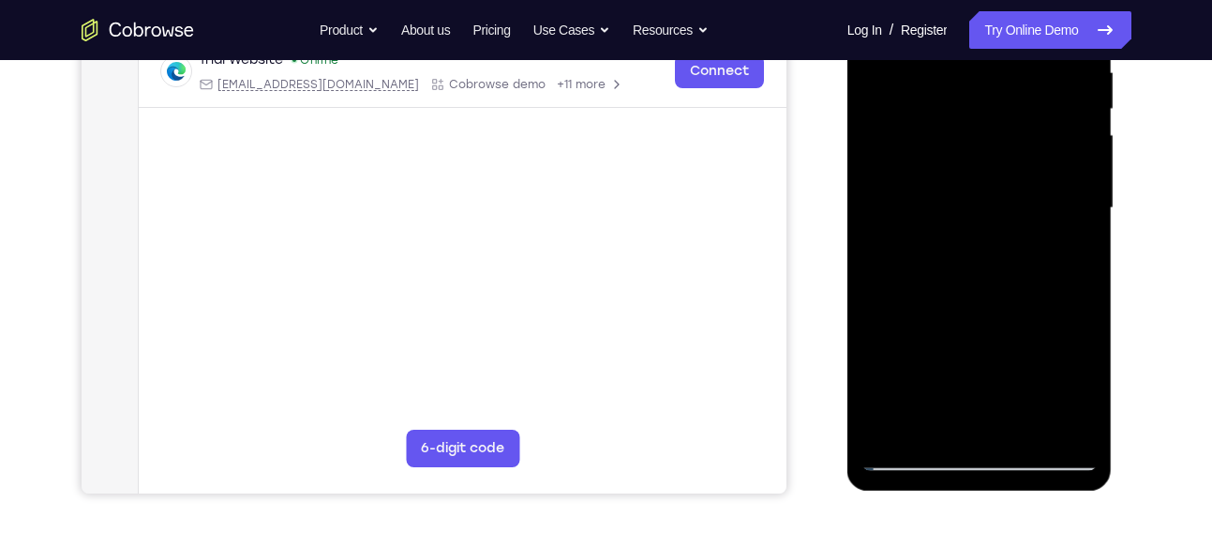
click at [1087, 211] on div at bounding box center [980, 208] width 236 height 525
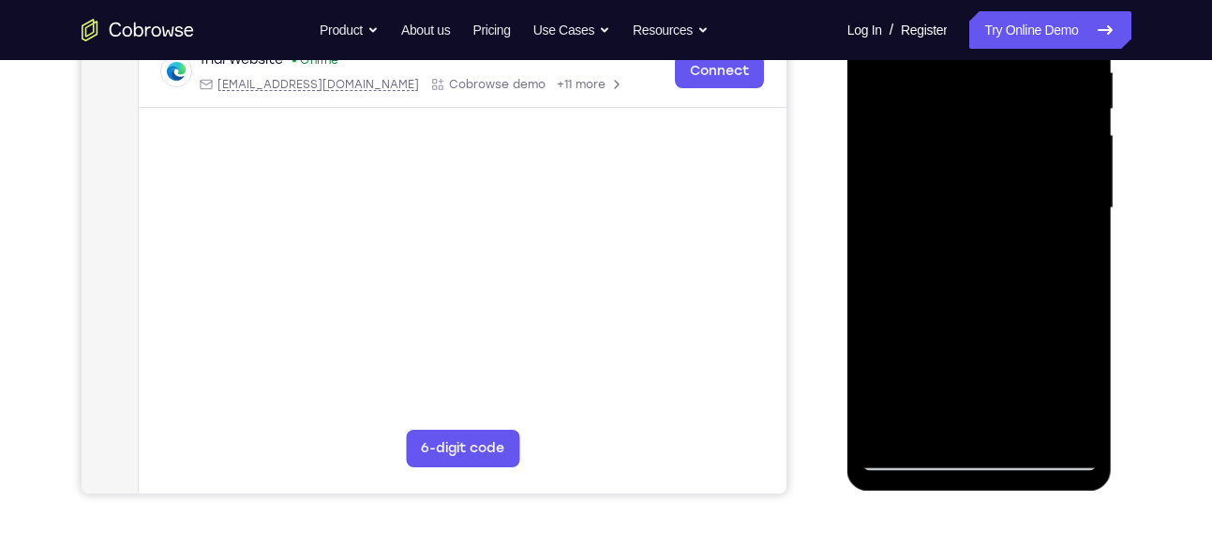
click at [1087, 211] on div at bounding box center [980, 208] width 236 height 525
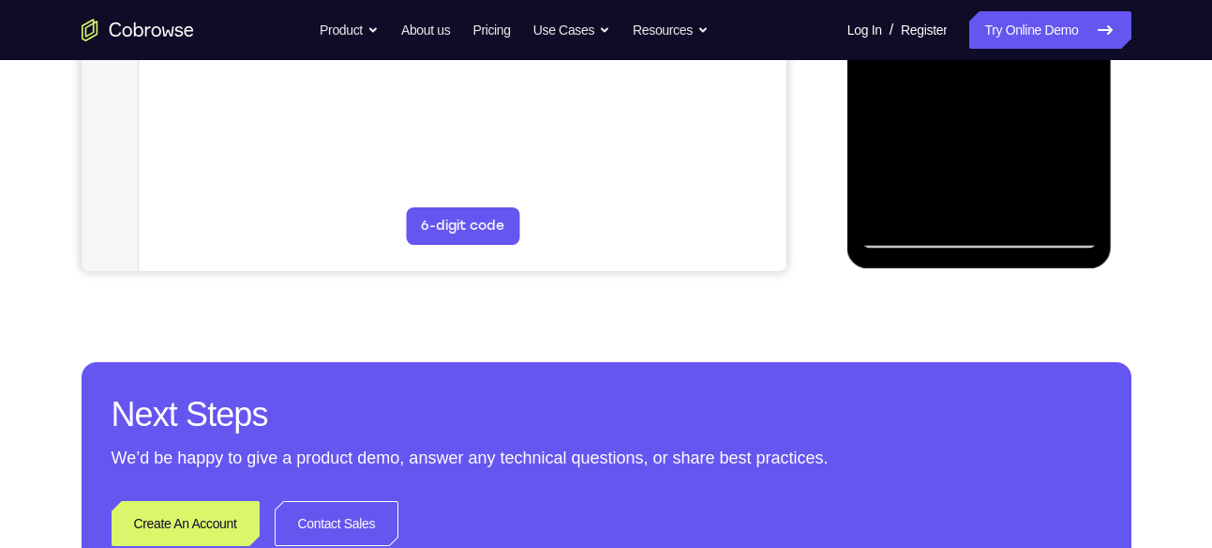
scroll to position [602, 0]
